Goal: Task Accomplishment & Management: Manage account settings

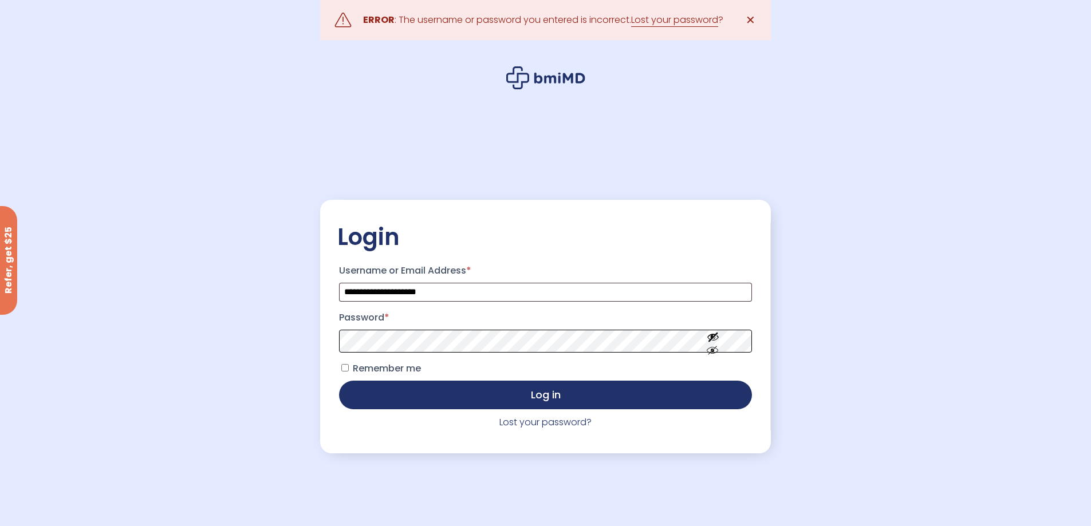
click at [339, 381] on button "Log in" at bounding box center [545, 395] width 412 height 29
click at [683, 17] on link "Lost your password" at bounding box center [674, 20] width 87 height 14
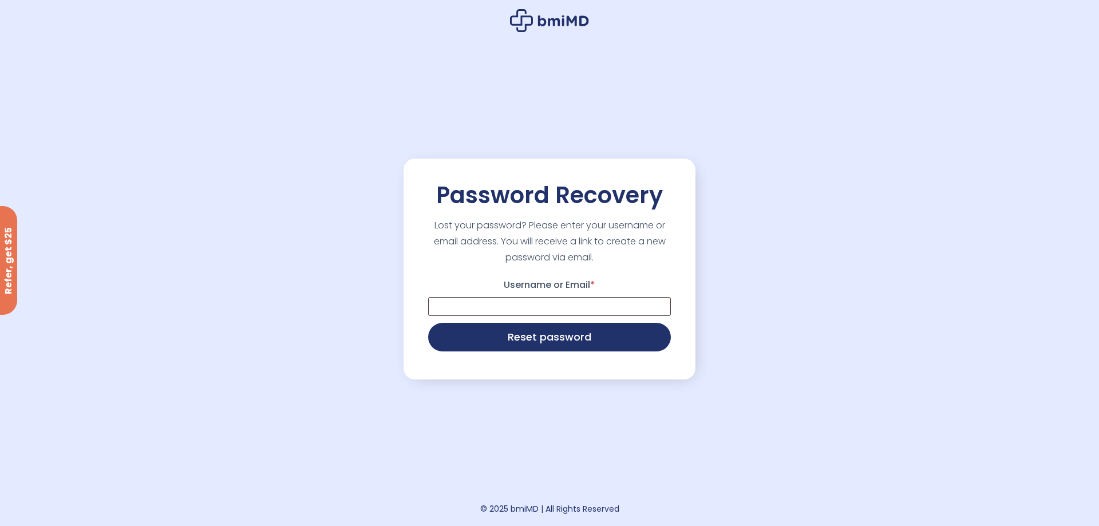
click at [602, 293] on p "Username or Email *" at bounding box center [550, 296] width 246 height 44
click at [604, 306] on input "Username or Email *" at bounding box center [549, 306] width 243 height 19
type input "**********"
click at [428, 323] on button "Reset password" at bounding box center [549, 337] width 243 height 29
